Goal: Task Accomplishment & Management: Manage account settings

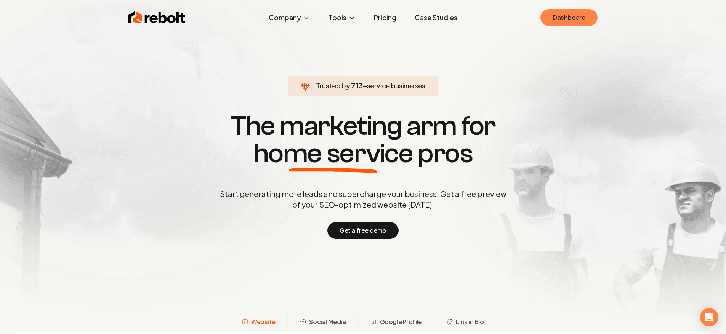
click at [561, 17] on link "Dashboard" at bounding box center [569, 17] width 57 height 17
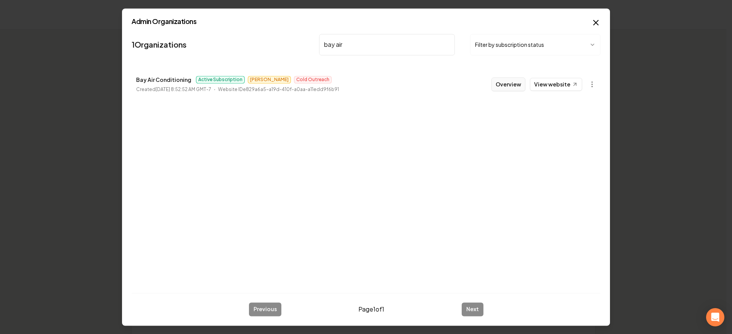
type input "bay air"
click at [509, 88] on button "Overview" at bounding box center [509, 84] width 34 height 14
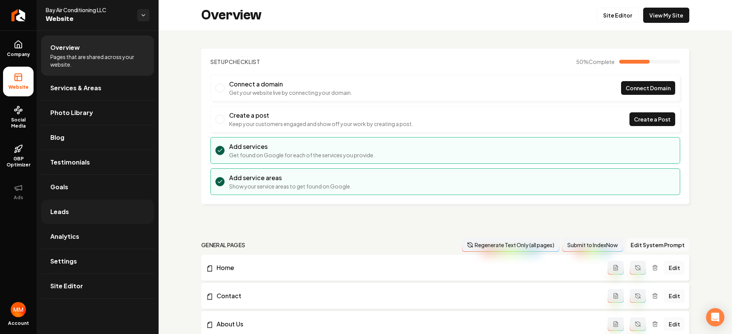
click at [104, 220] on link "Leads" at bounding box center [97, 212] width 113 height 24
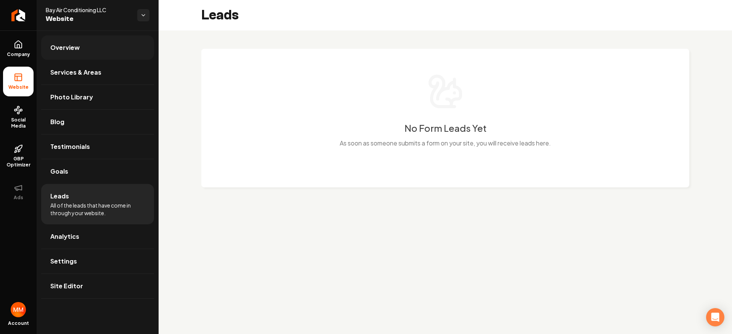
click at [100, 52] on link "Overview" at bounding box center [97, 47] width 113 height 24
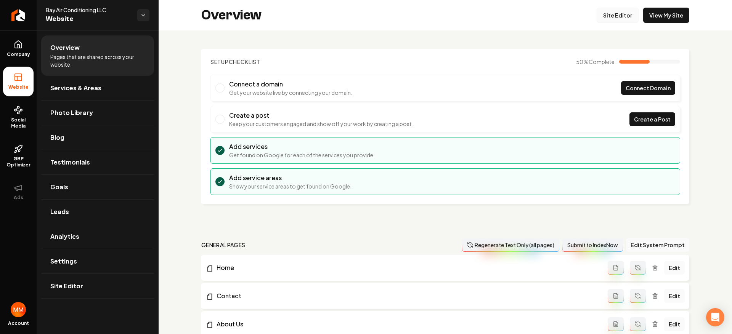
click at [614, 15] on link "Site Editor" at bounding box center [618, 15] width 42 height 15
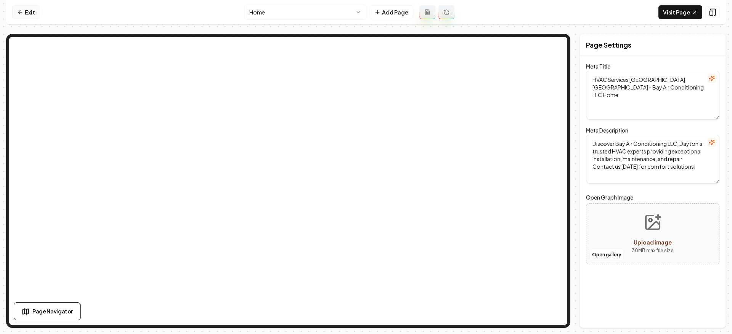
click at [35, 10] on link "Exit" at bounding box center [26, 12] width 28 height 14
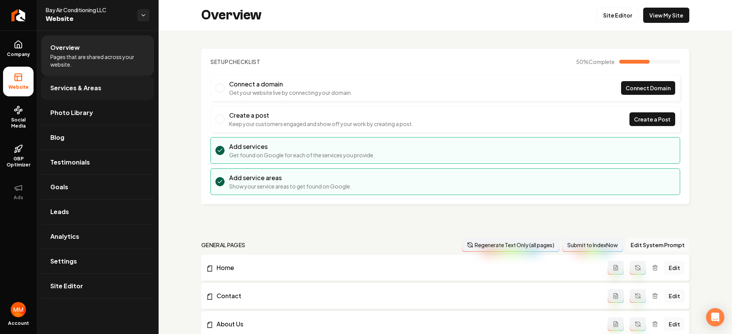
click at [118, 88] on link "Services & Areas" at bounding box center [97, 88] width 113 height 24
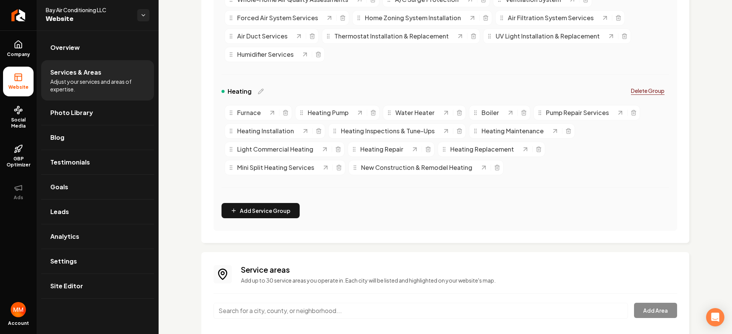
scroll to position [434, 0]
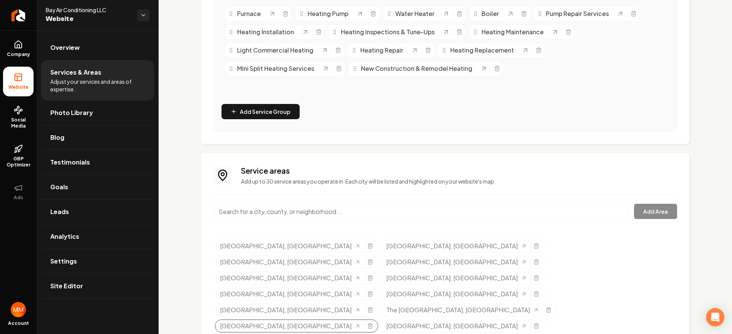
click at [378, 320] on div "[GEOGRAPHIC_DATA], [GEOGRAPHIC_DATA]" at bounding box center [296, 326] width 163 height 13
click at [373, 323] on icon "Selected tags" at bounding box center [370, 326] width 6 height 6
click at [362, 209] on input "Main content area" at bounding box center [421, 212] width 415 height 16
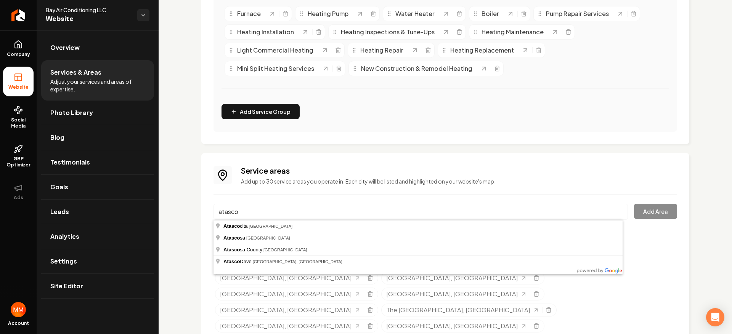
type input "[GEOGRAPHIC_DATA], [GEOGRAPHIC_DATA]"
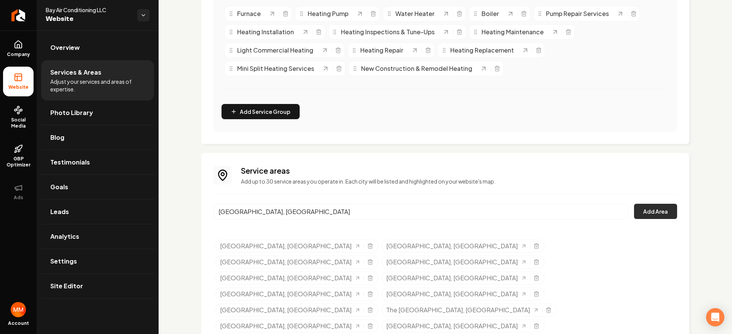
click at [665, 217] on button "Add Area" at bounding box center [655, 211] width 43 height 15
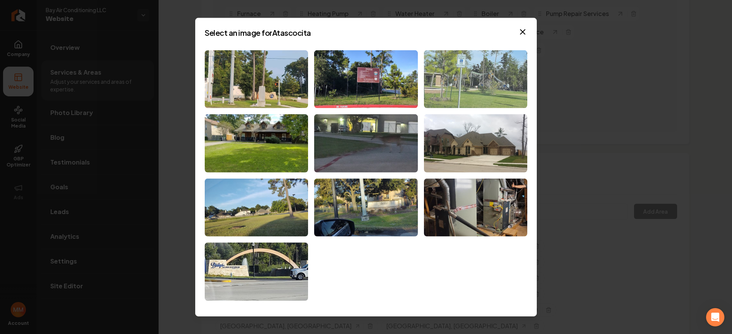
click at [474, 80] on img at bounding box center [475, 79] width 103 height 58
